Goal: Transaction & Acquisition: Book appointment/travel/reservation

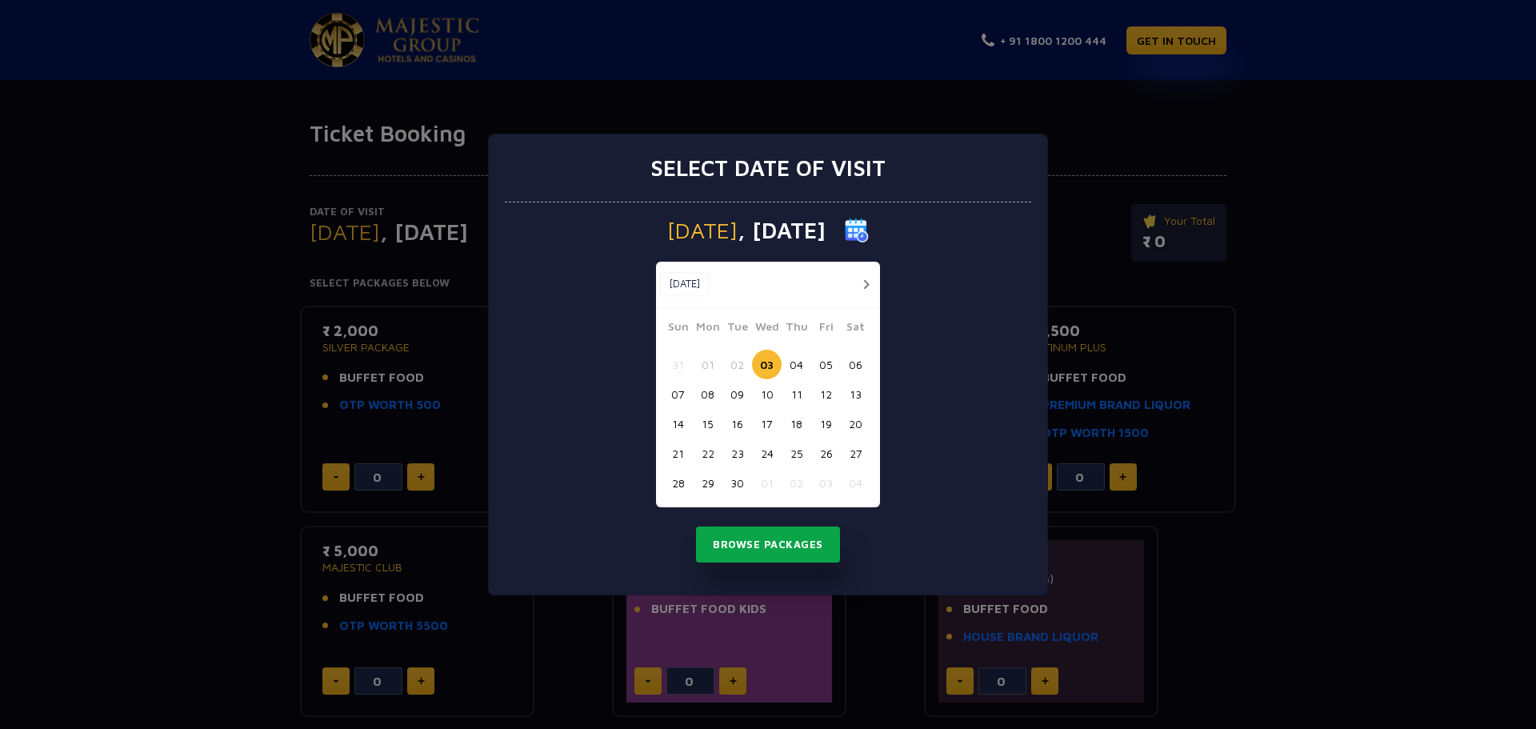
click at [789, 541] on button "Browse Packages" at bounding box center [768, 544] width 144 height 37
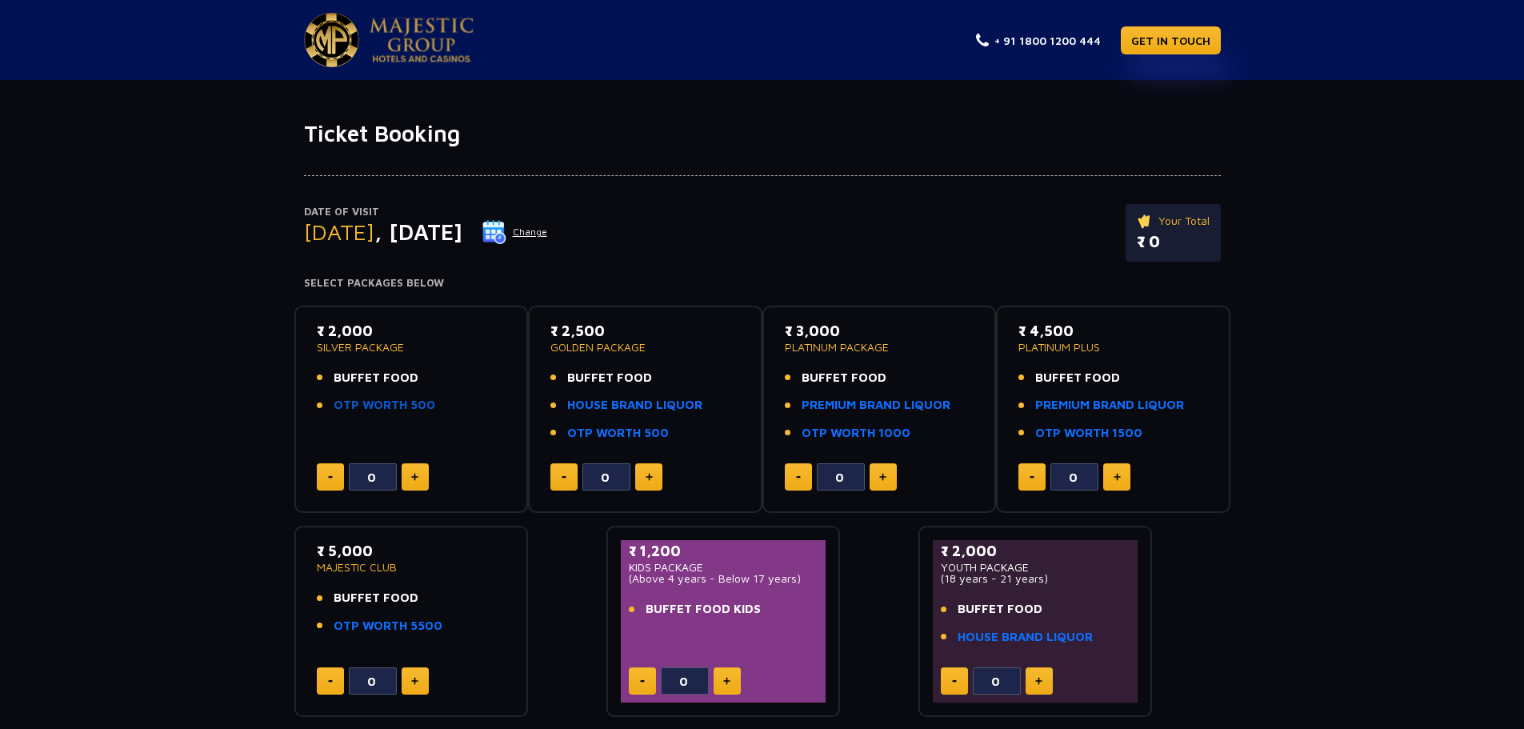
click at [378, 398] on link "OTP WORTH 500" at bounding box center [385, 405] width 102 height 18
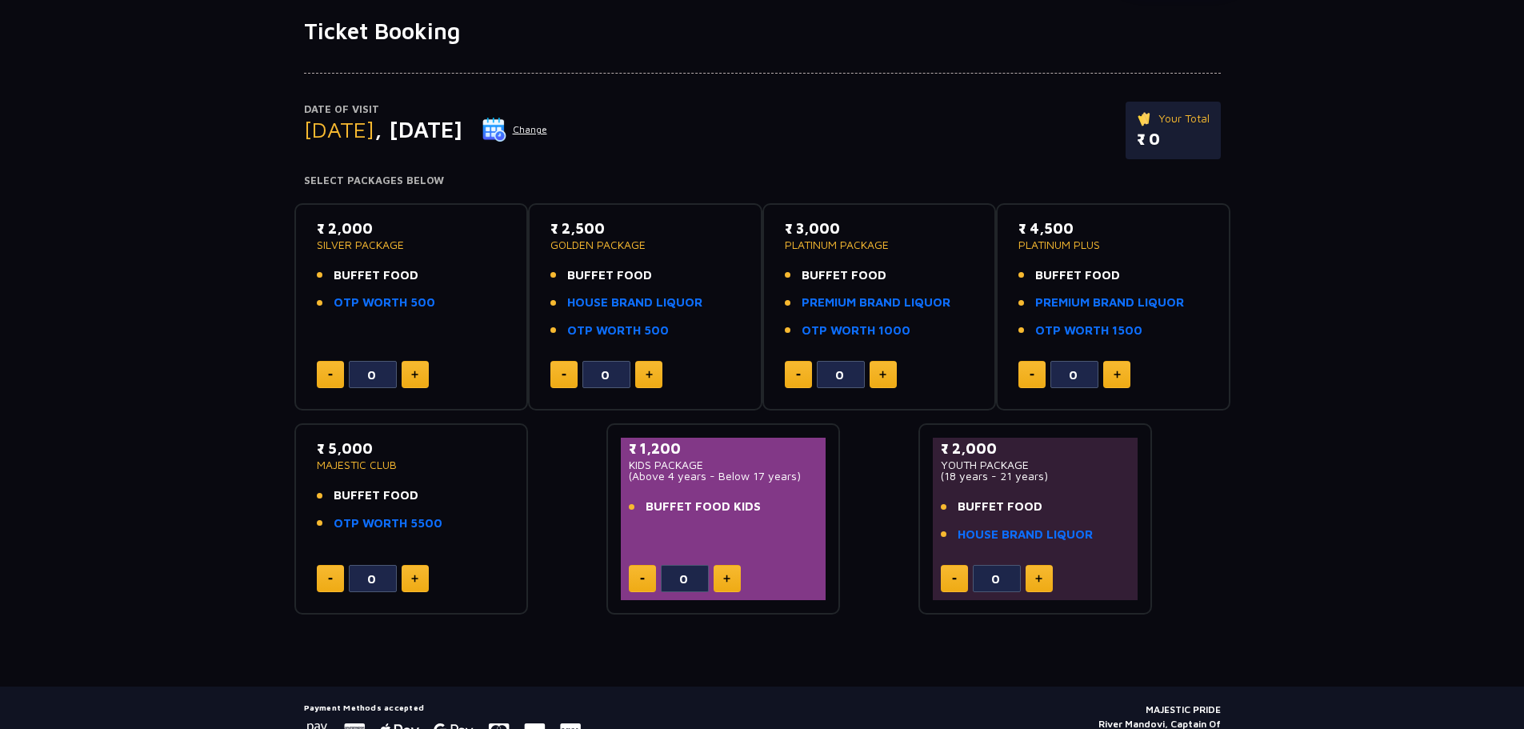
scroll to position [181, 0]
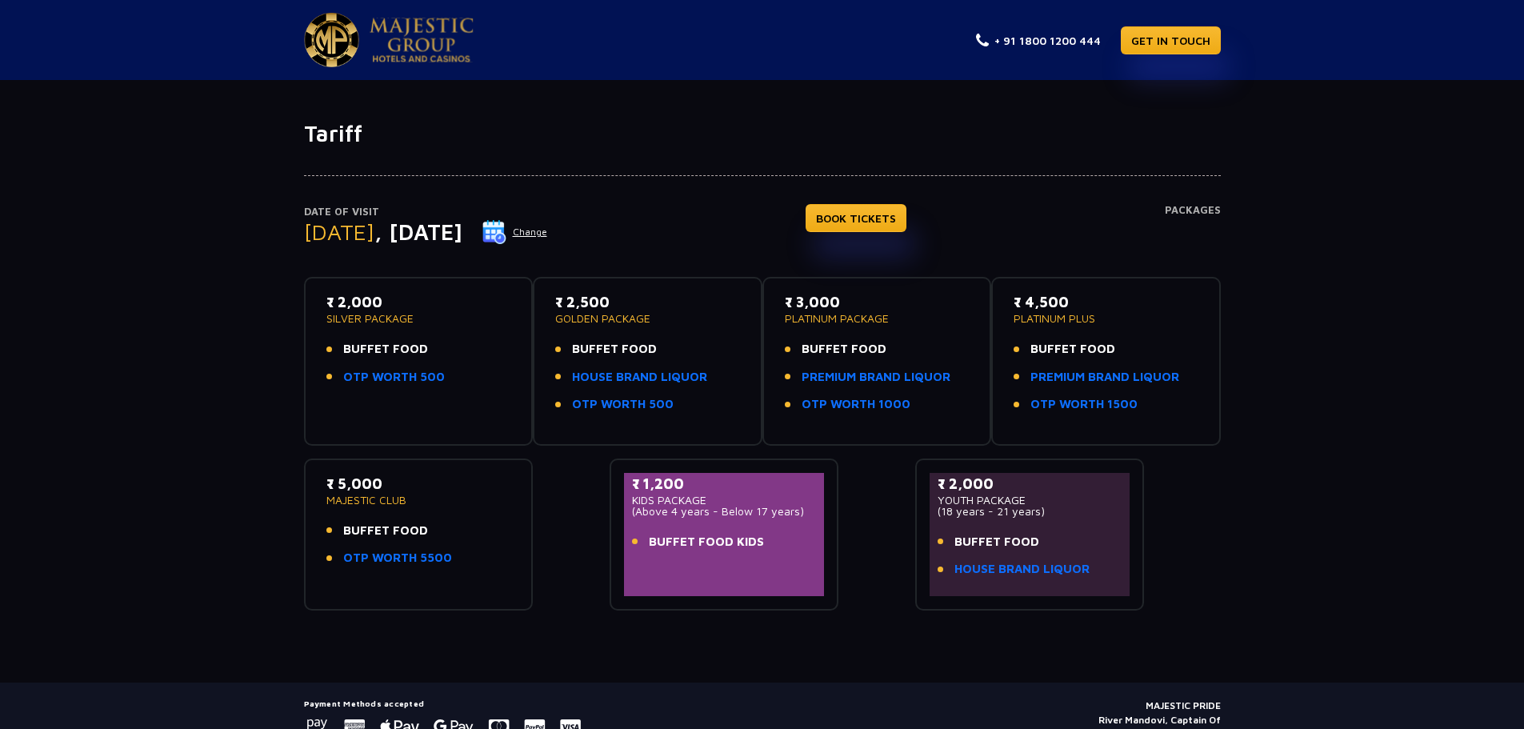
click at [475, 354] on li "BUFFET FOOD" at bounding box center [418, 349] width 185 height 18
click at [377, 313] on p "SILVER PACKAGE" at bounding box center [418, 318] width 185 height 11
click at [366, 342] on span "BUFFET FOOD" at bounding box center [385, 349] width 85 height 18
click at [354, 307] on p "₹ 2,000" at bounding box center [418, 302] width 185 height 22
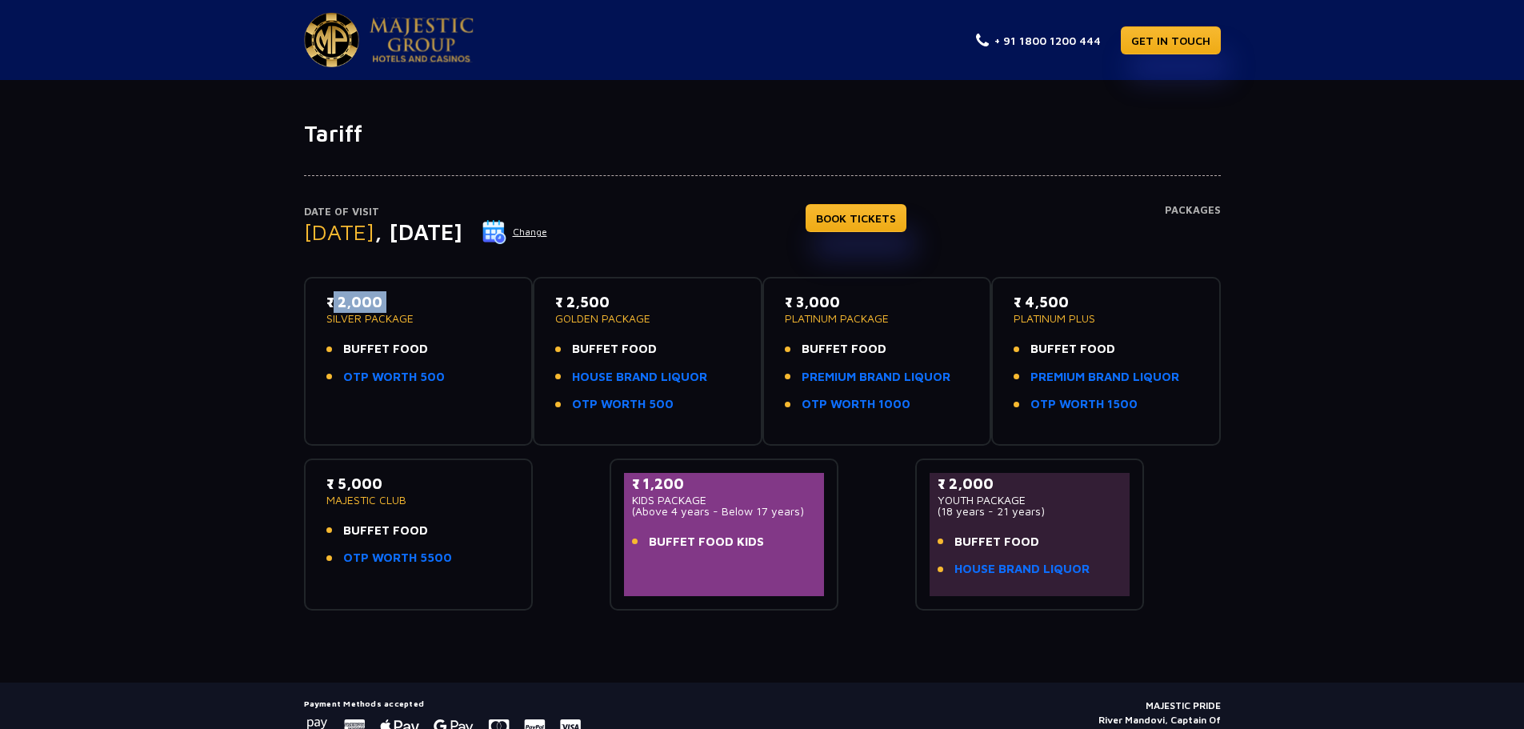
click at [354, 307] on p "₹ 2,000" at bounding box center [418, 302] width 185 height 22
click at [906, 222] on link "BOOK TICKETS" at bounding box center [855, 218] width 101 height 28
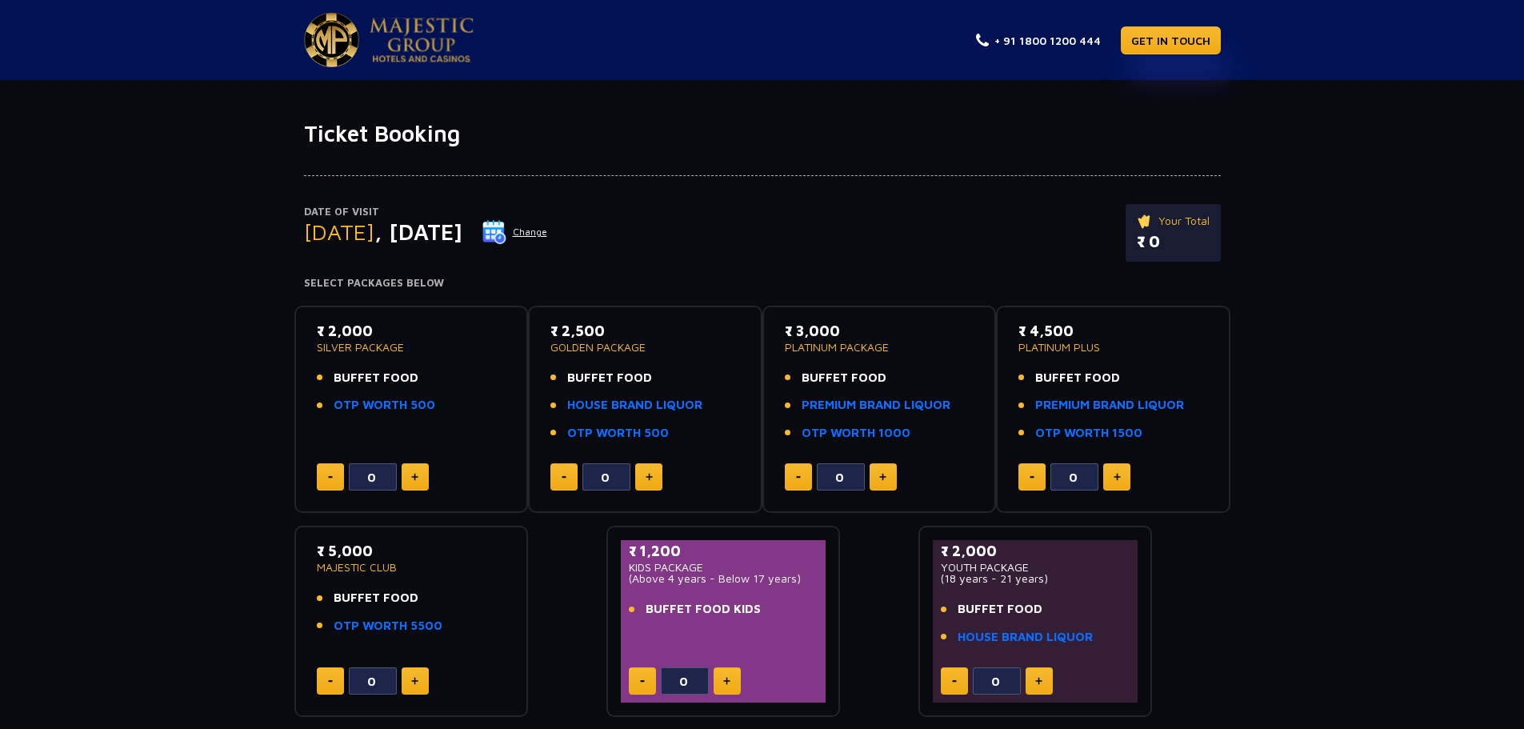
click at [412, 482] on button at bounding box center [415, 476] width 27 height 27
type input "1"
click at [1180, 230] on p "₹ 2,000.00" at bounding box center [1165, 242] width 87 height 24
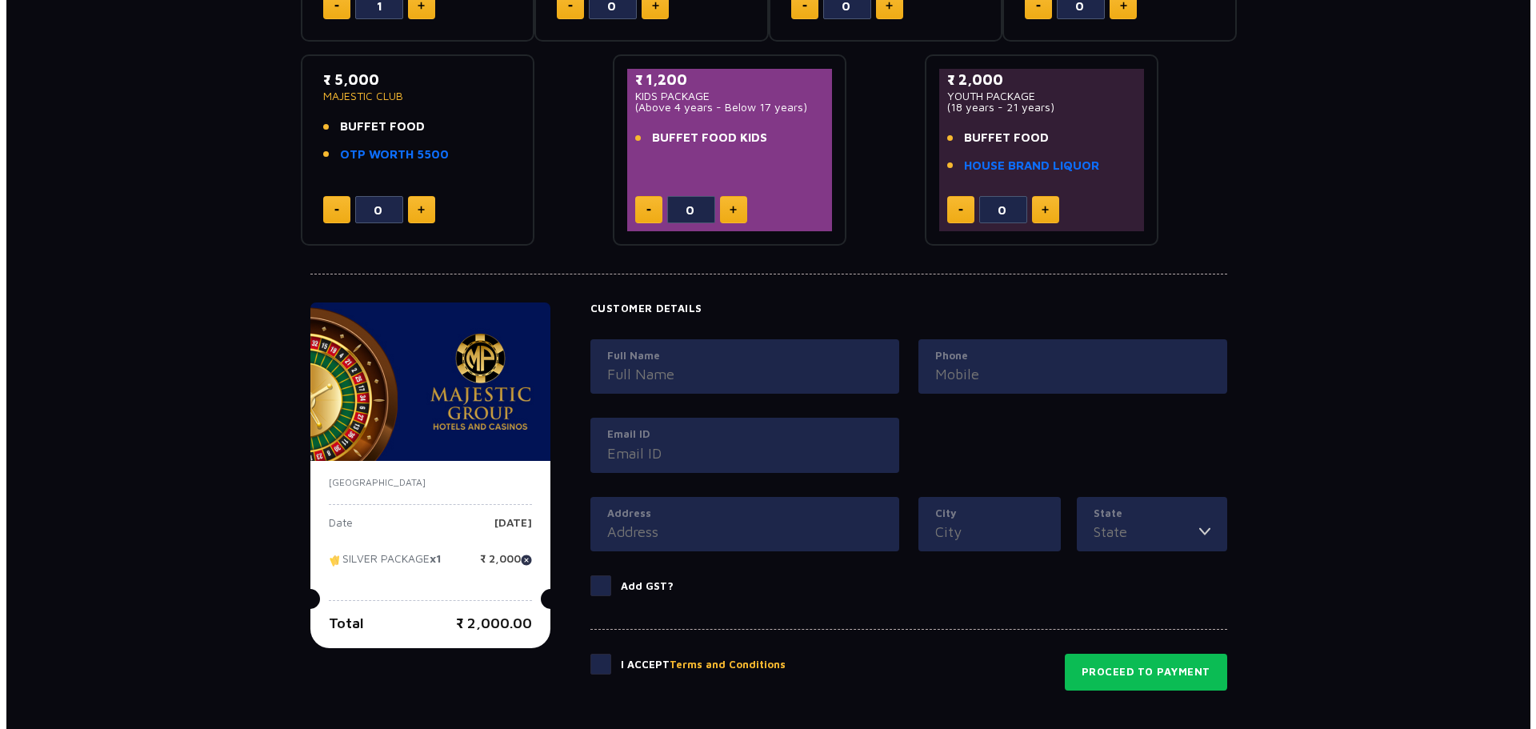
scroll to position [626, 0]
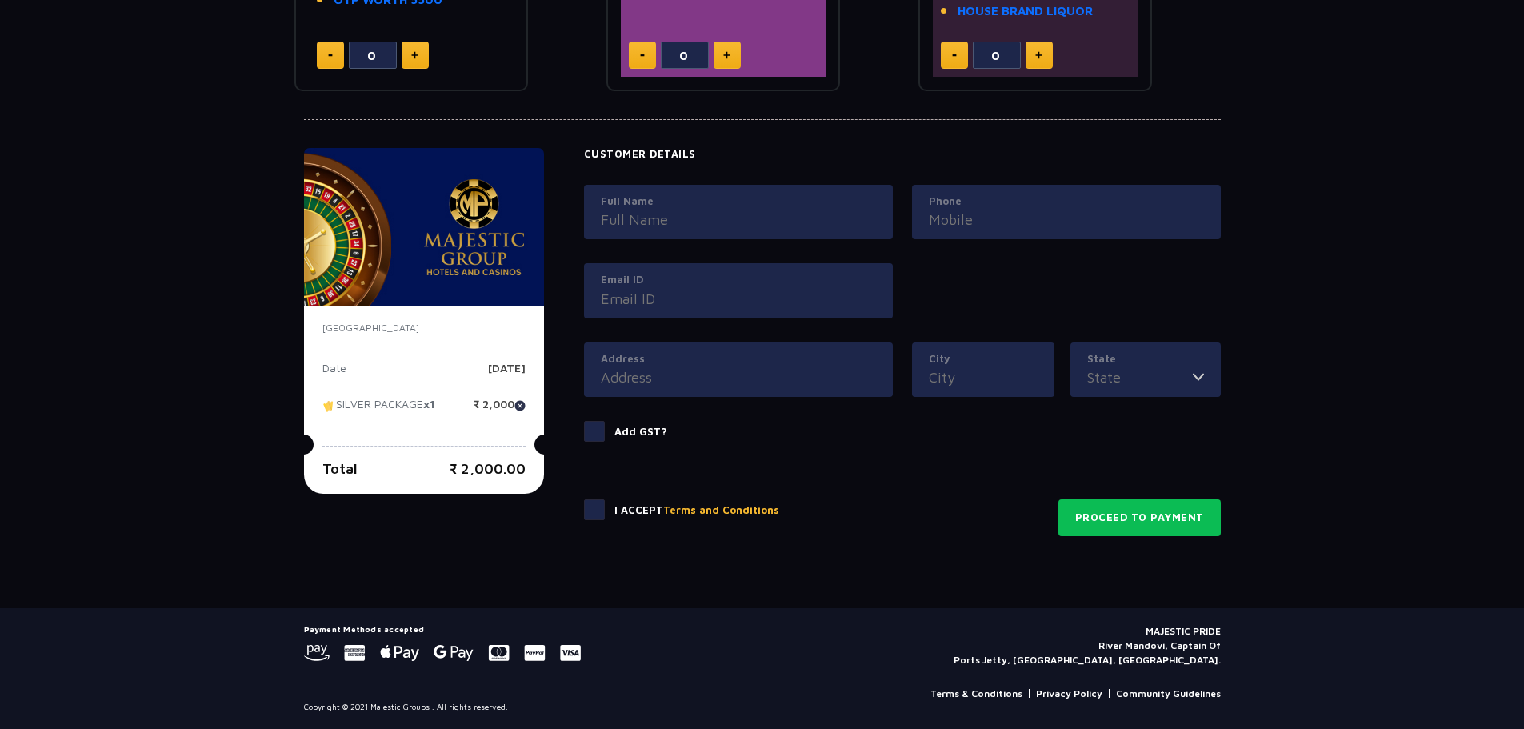
click at [705, 508] on button "Terms and Conditions" at bounding box center [721, 510] width 116 height 16
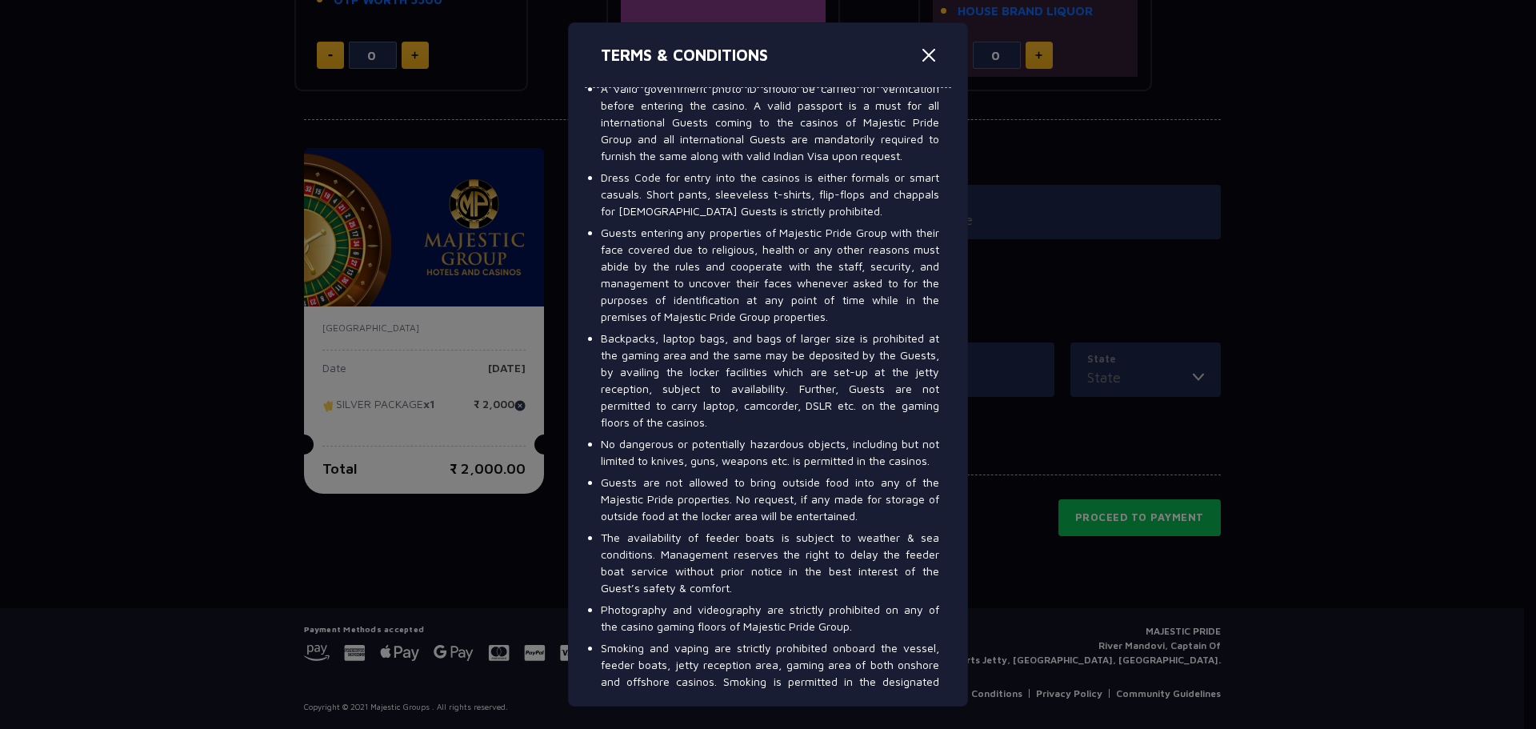
scroll to position [1200, 0]
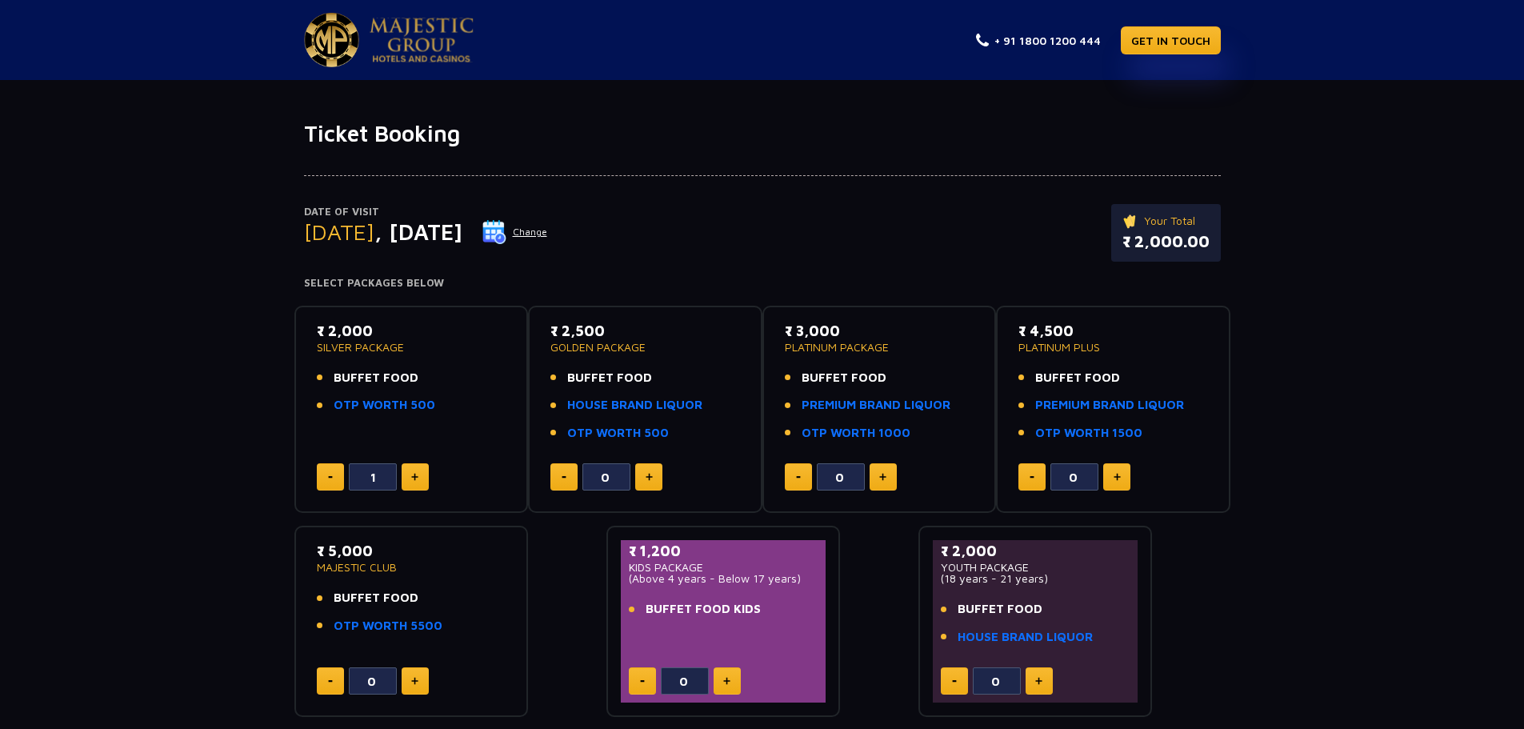
click at [506, 223] on img at bounding box center [494, 232] width 24 height 24
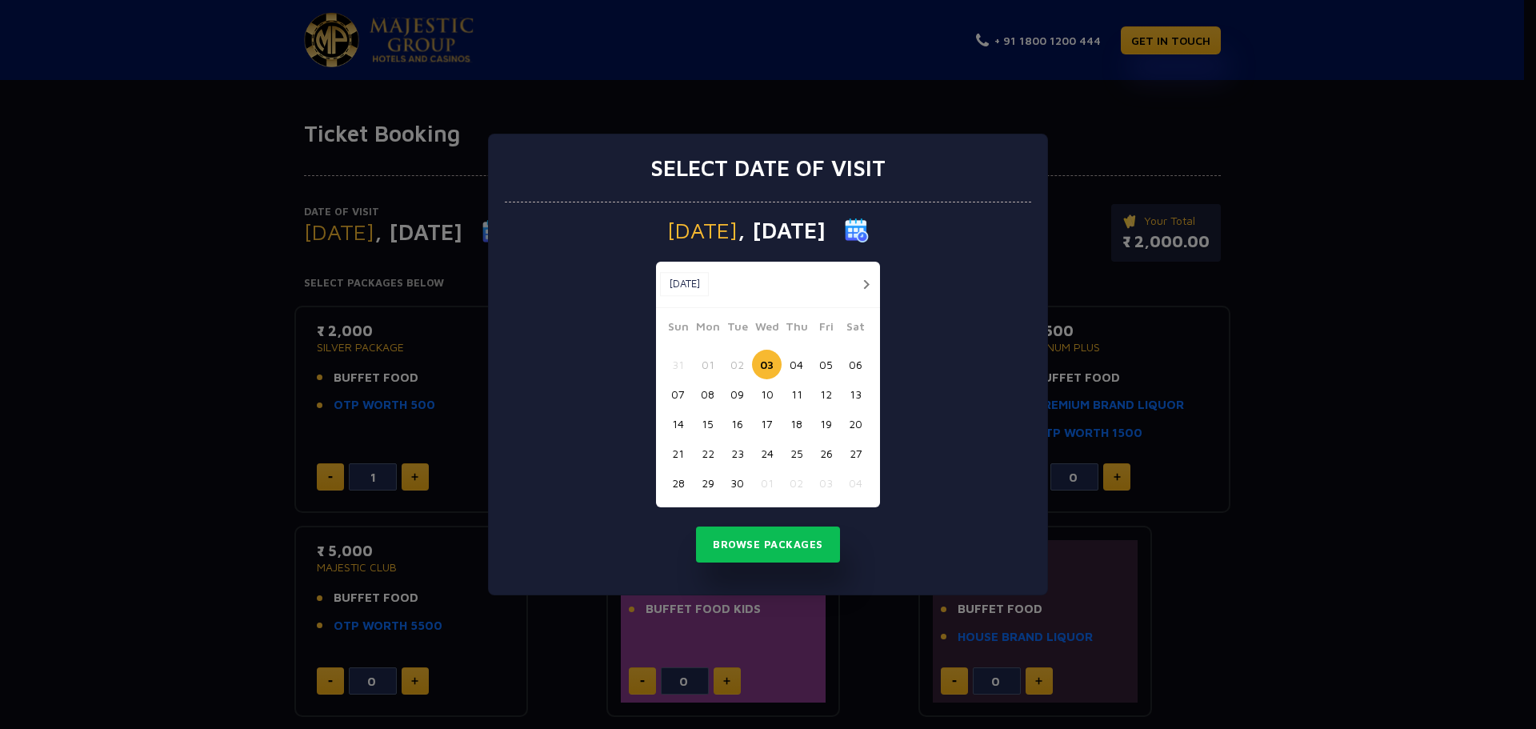
click at [860, 286] on button "button" at bounding box center [866, 284] width 20 height 20
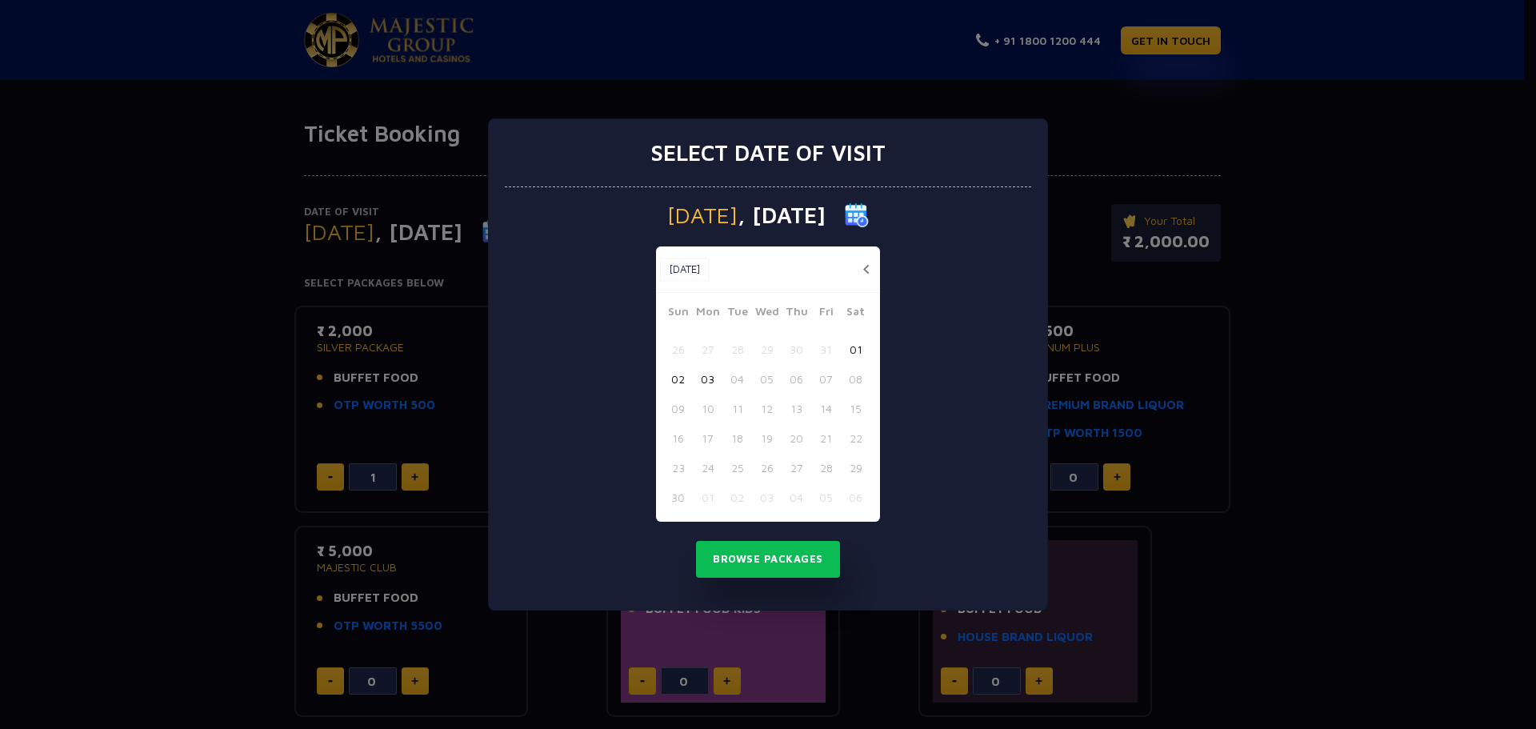
click at [689, 268] on button "Nov, 2025" at bounding box center [684, 270] width 49 height 24
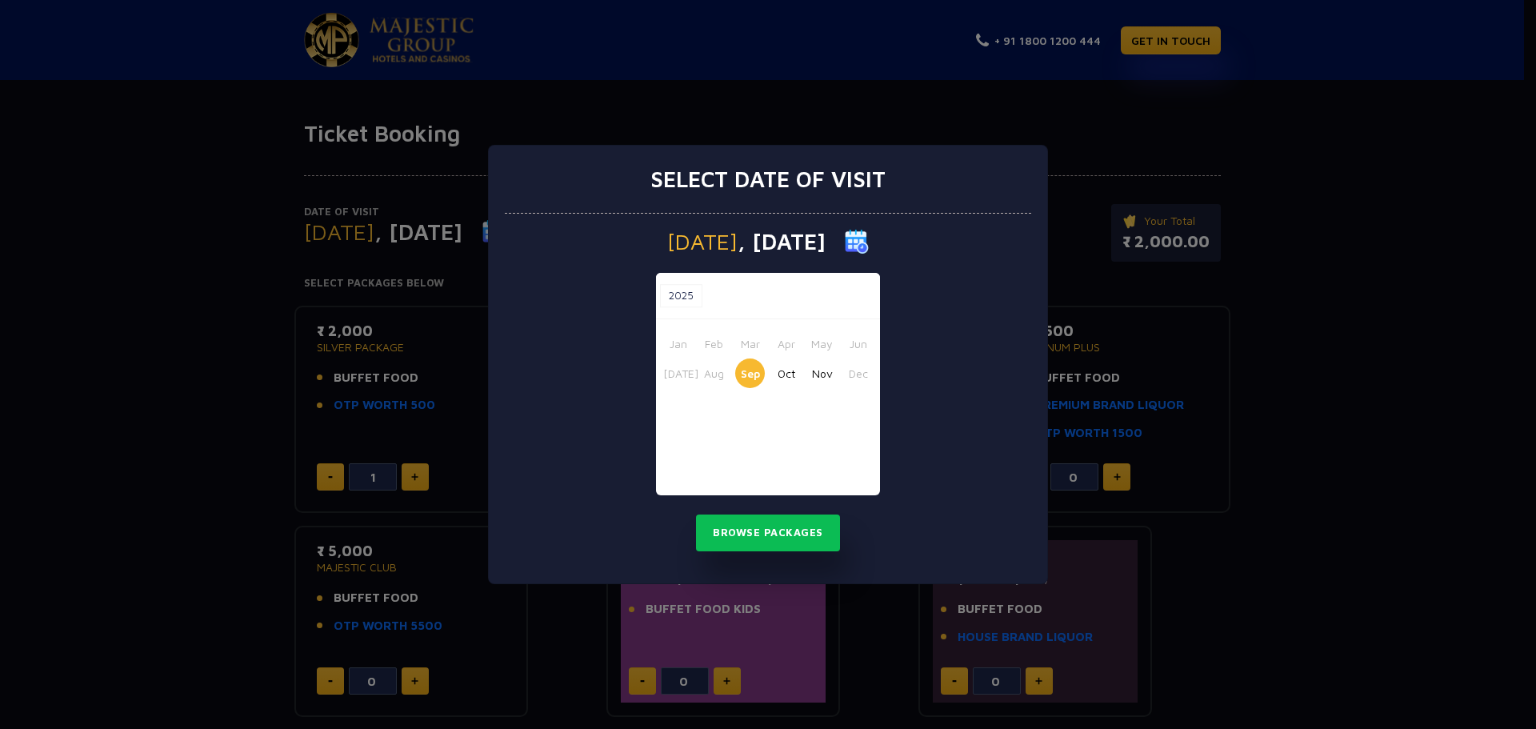
click at [682, 293] on button "2025" at bounding box center [681, 296] width 42 height 24
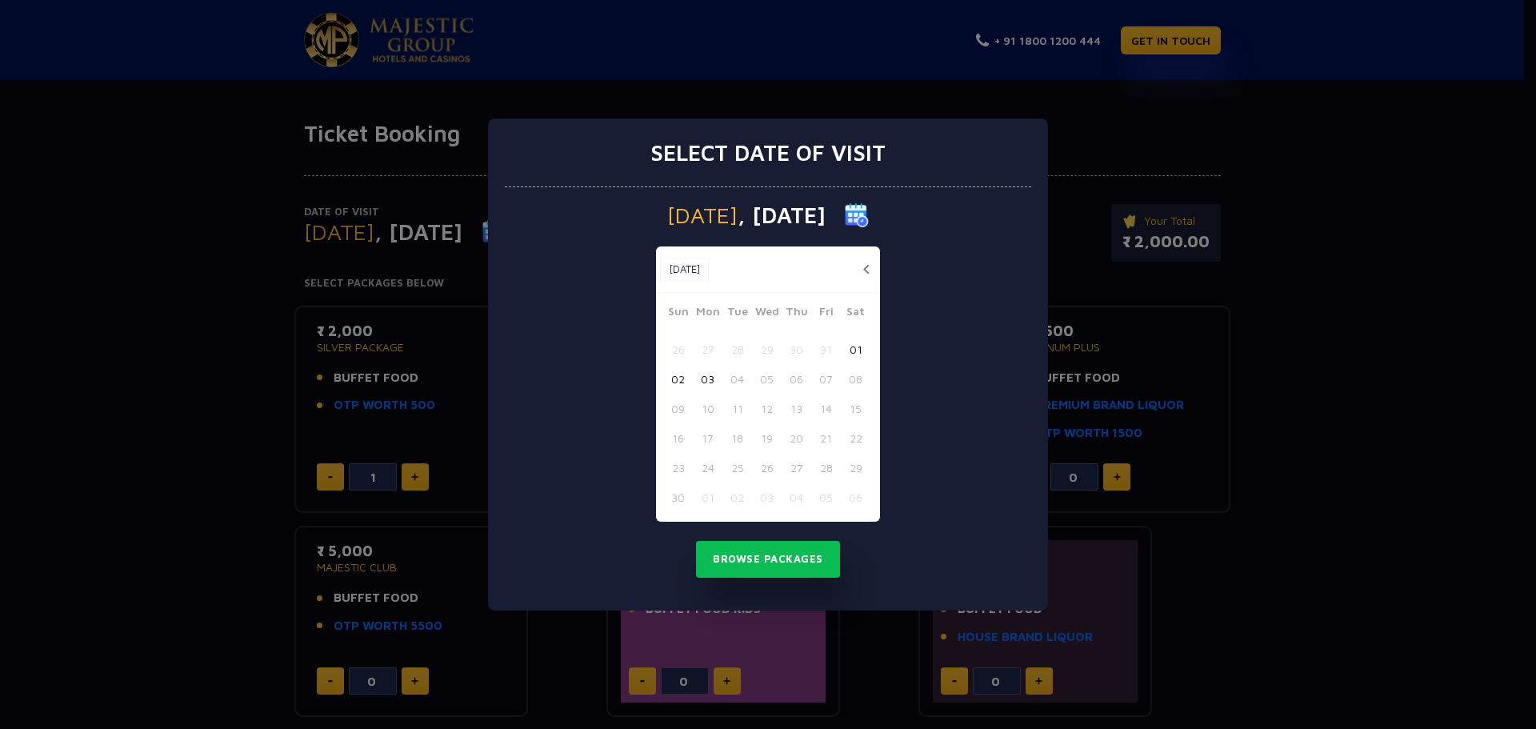
click at [865, 267] on button "button" at bounding box center [866, 269] width 20 height 20
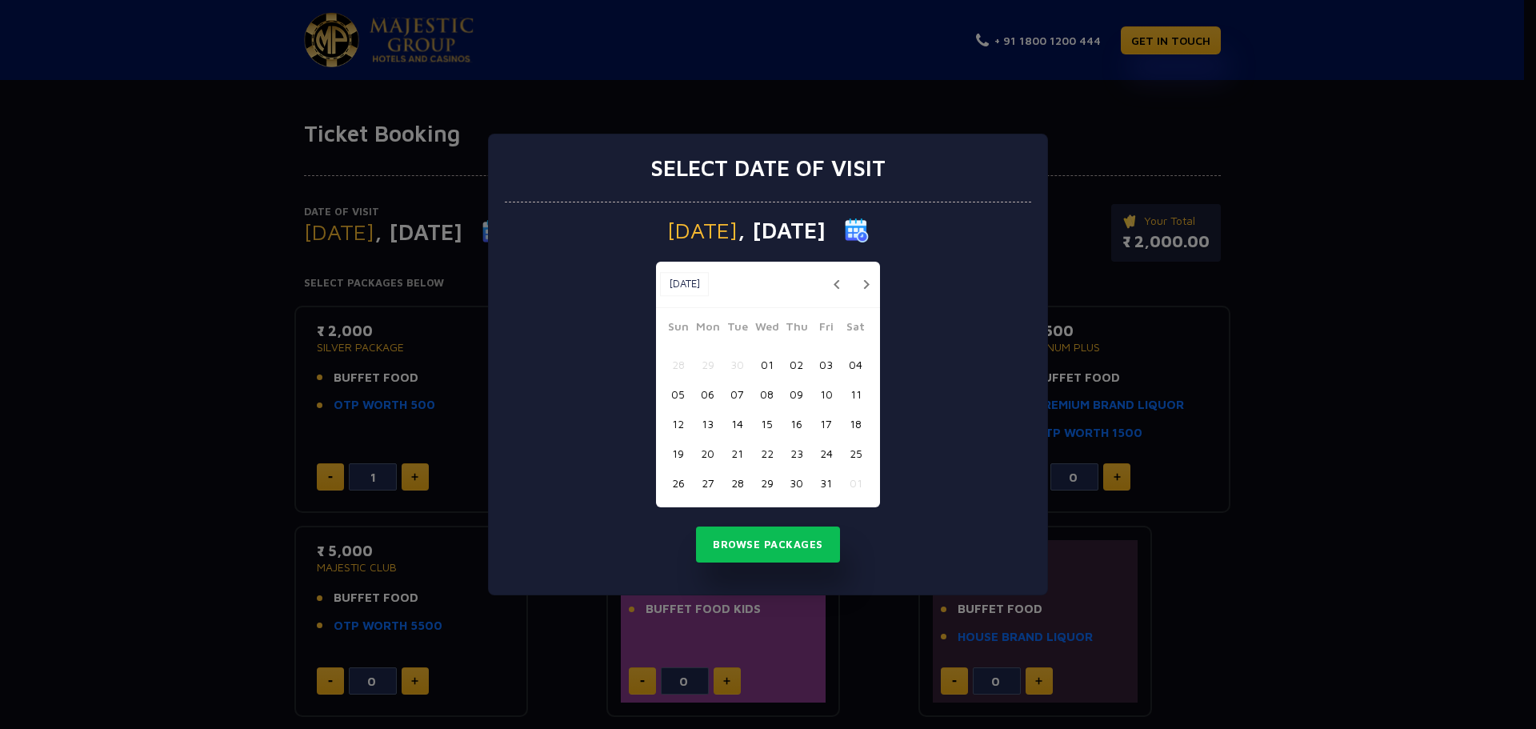
click at [762, 417] on button "15" at bounding box center [767, 424] width 30 height 30
click at [755, 535] on button "Browse Packages" at bounding box center [768, 544] width 144 height 37
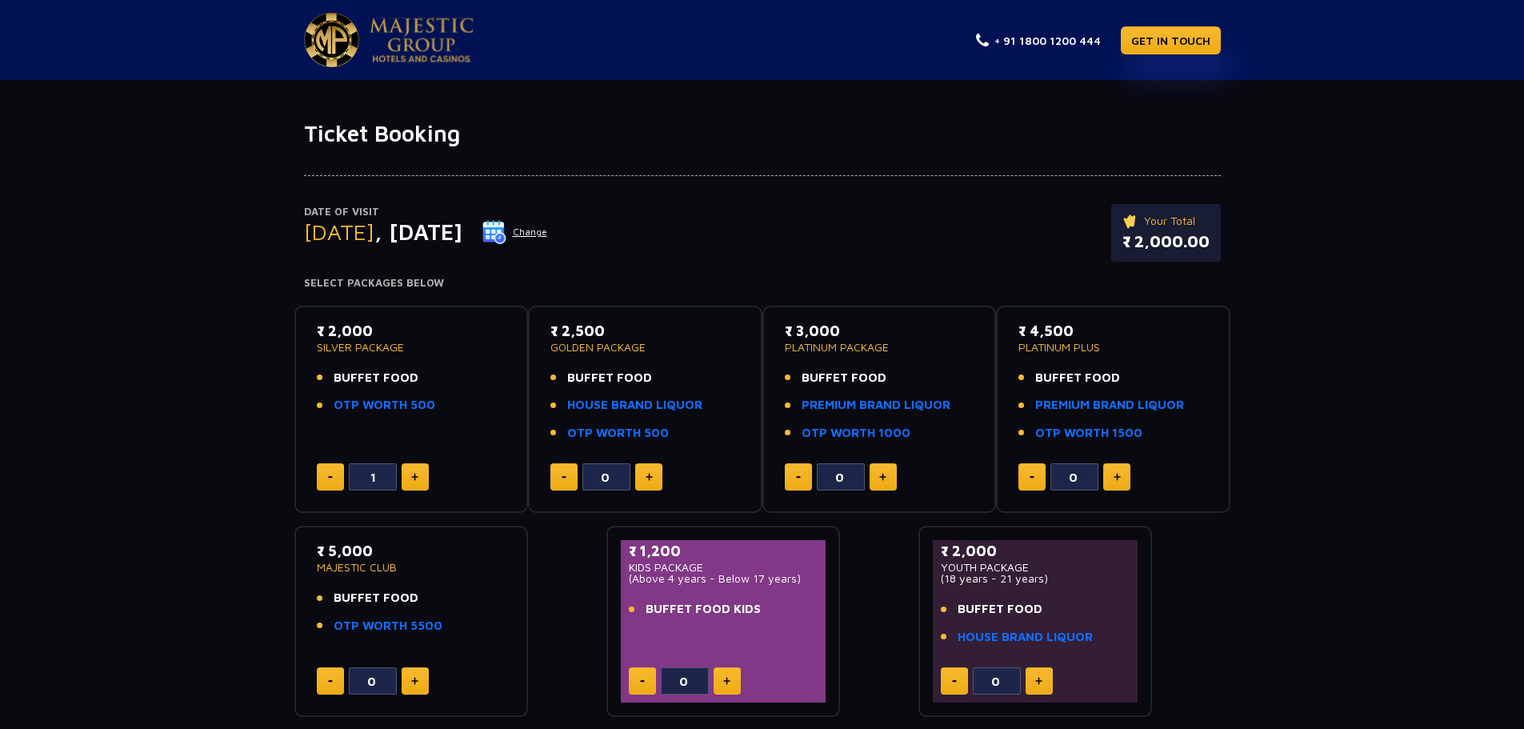
click at [414, 480] on img at bounding box center [414, 477] width 7 height 8
click at [334, 462] on div "₹ 2,000 SILVER PACKAGE BUFFET FOOD OTP WORTH 500 2" at bounding box center [412, 409] width 206 height 179
click at [331, 480] on button at bounding box center [330, 476] width 27 height 27
type input "1"
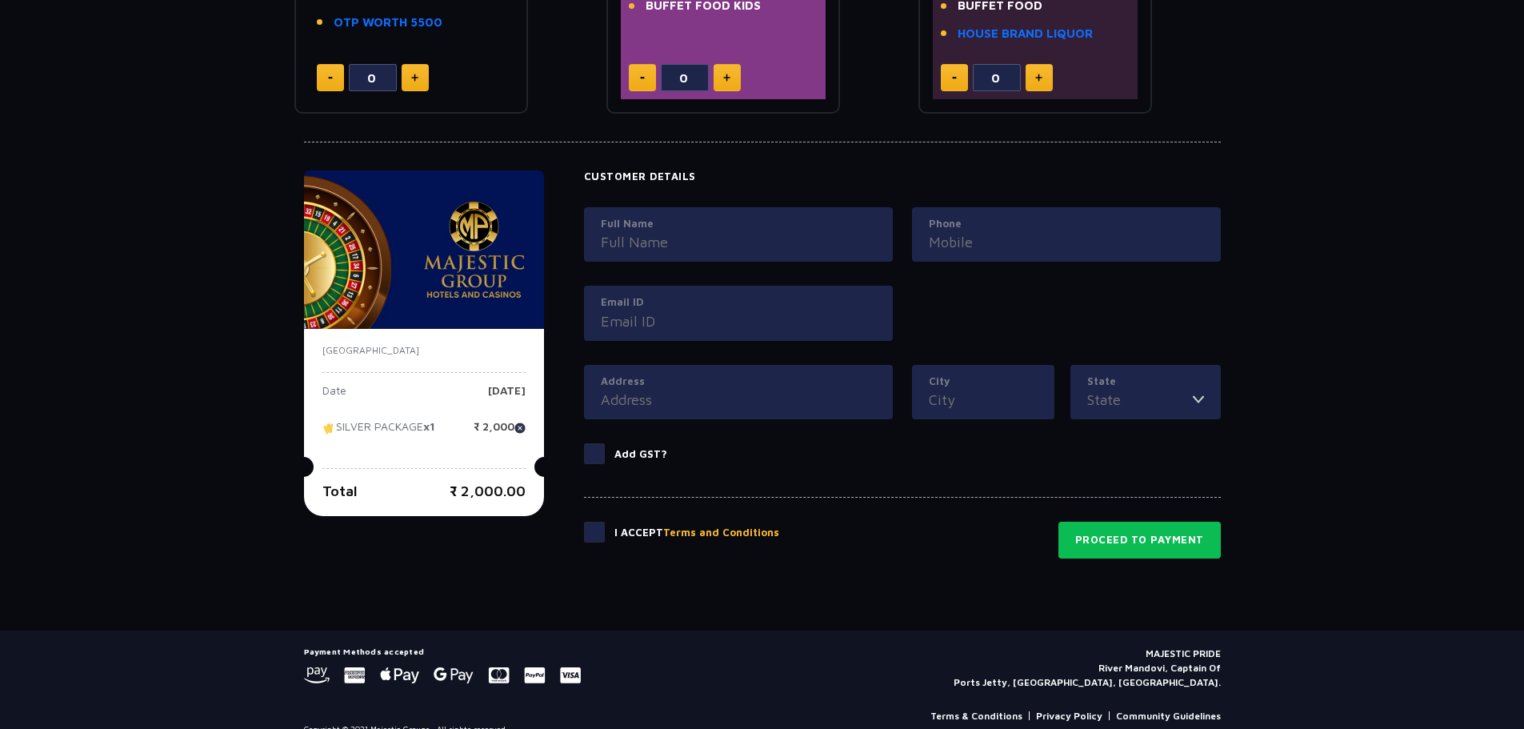
scroll to position [626, 0]
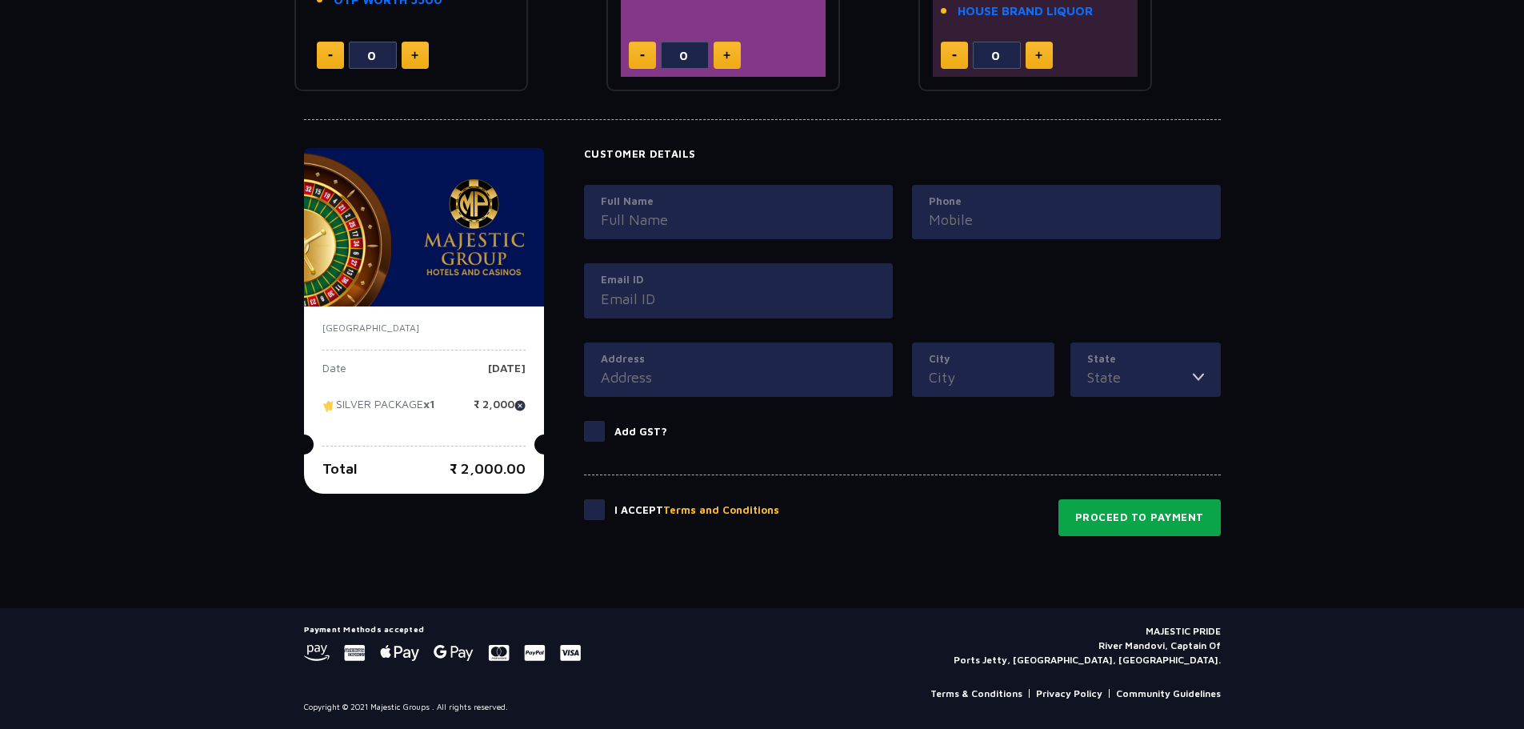
click at [1139, 516] on button "Proceed to Payment" at bounding box center [1139, 517] width 162 height 37
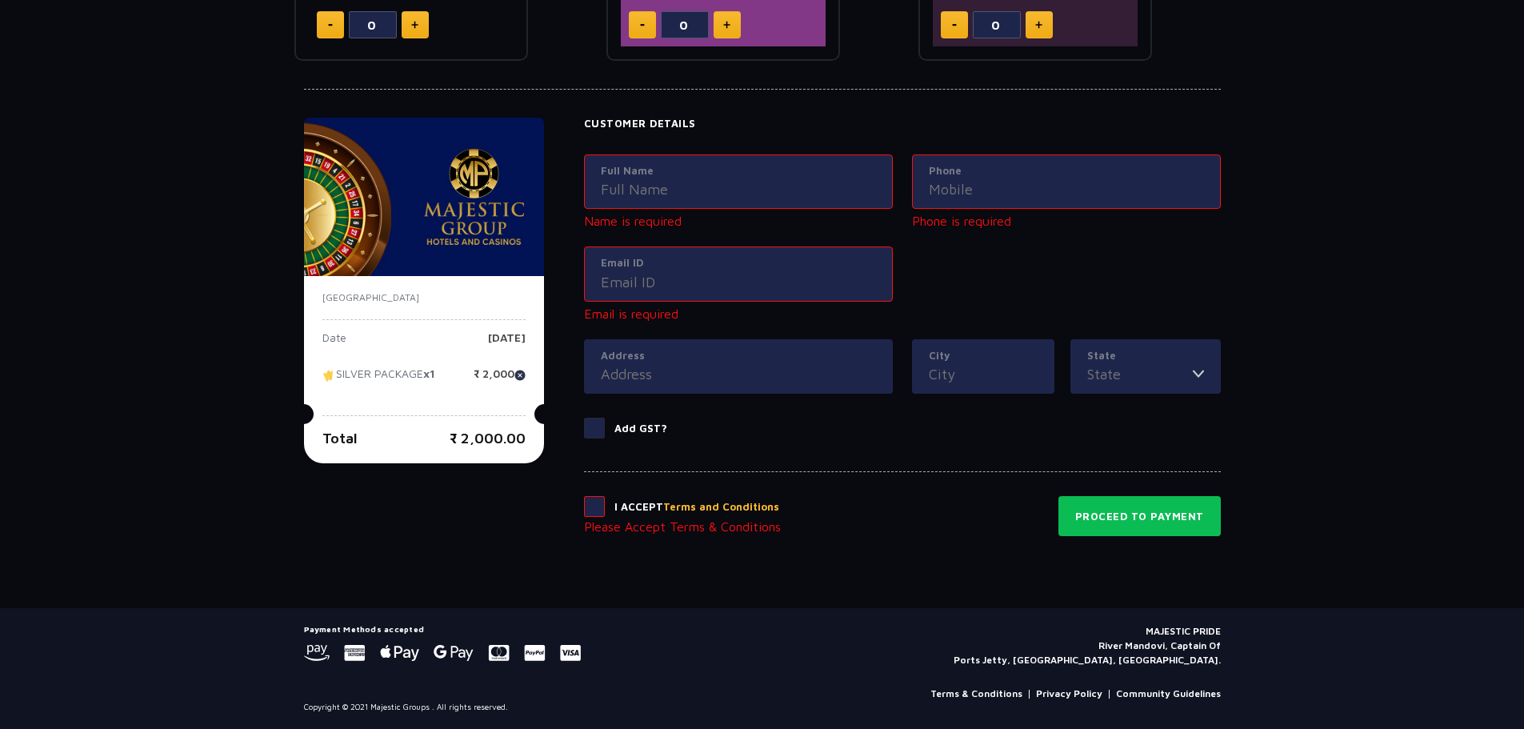
click at [581, 509] on div "India Date Wednesday, 15 Oct 2025 SILVER PACKAGE x1 ₹ 2,000 Total ₹ 2,000.00 Pr…" at bounding box center [762, 327] width 917 height 418
click at [594, 503] on span at bounding box center [594, 506] width 21 height 21
click at [0, 0] on input "checkbox" at bounding box center [0, 0] width 0 height 0
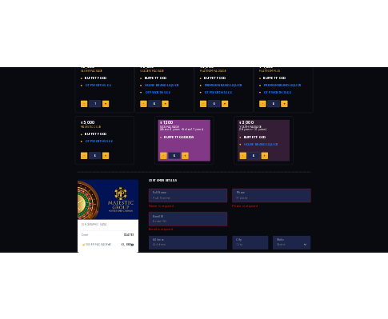
scroll to position [173, 0]
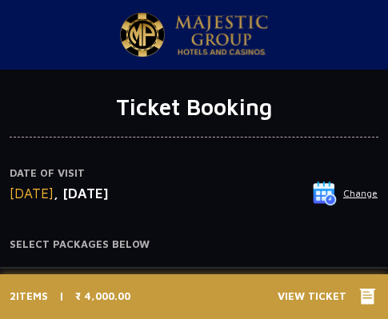
type input "1"
